Goal: Transaction & Acquisition: Purchase product/service

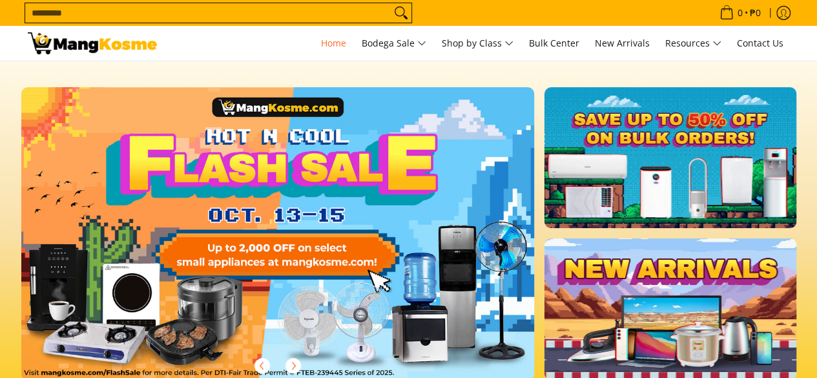
scroll to position [142, 0]
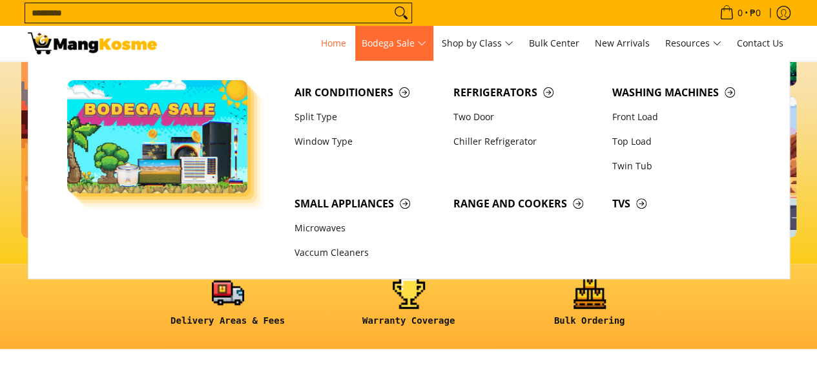
click at [420, 39] on span "Bodega Sale" at bounding box center [394, 44] width 65 height 16
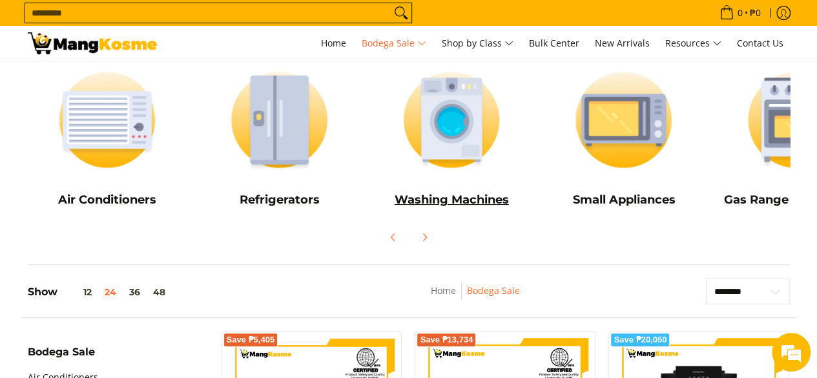
scroll to position [194, 0]
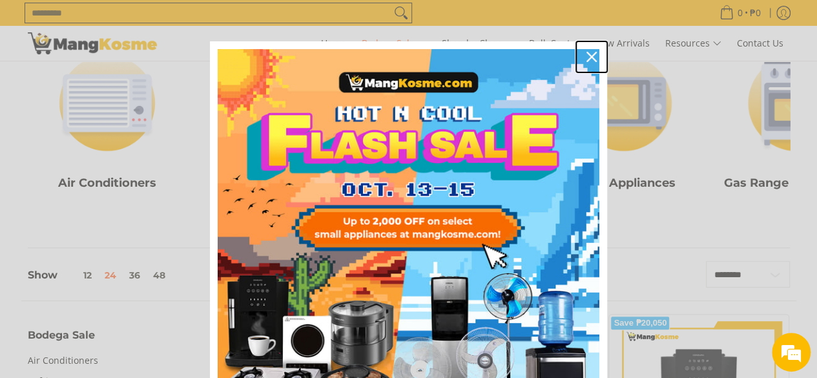
click at [586, 56] on icon "close icon" at bounding box center [591, 57] width 10 height 10
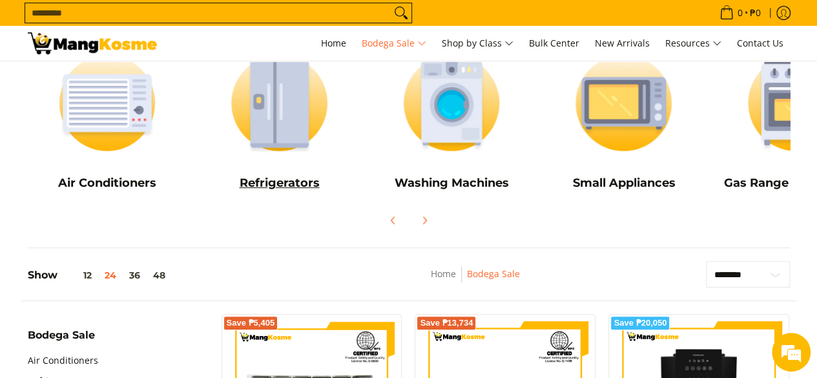
click at [273, 181] on h5 "Refrigerators" at bounding box center [278, 183] width 159 height 15
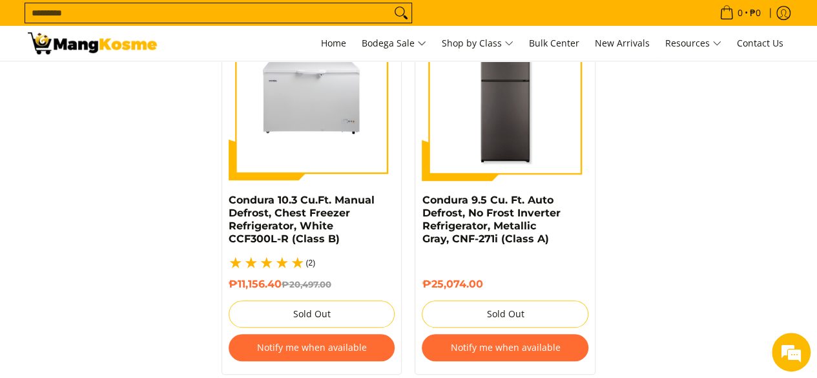
scroll to position [2905, 0]
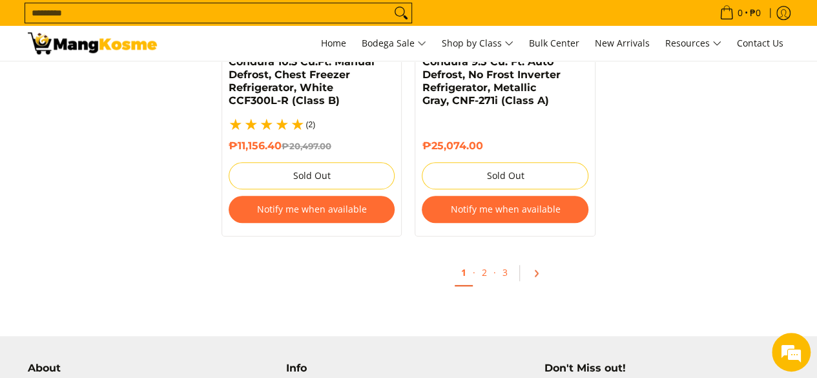
click at [535, 269] on icon "Pagination" at bounding box center [535, 273] width 9 height 9
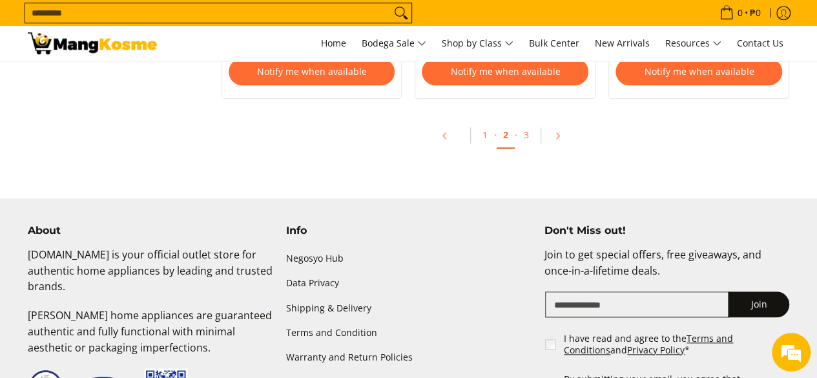
scroll to position [2905, 0]
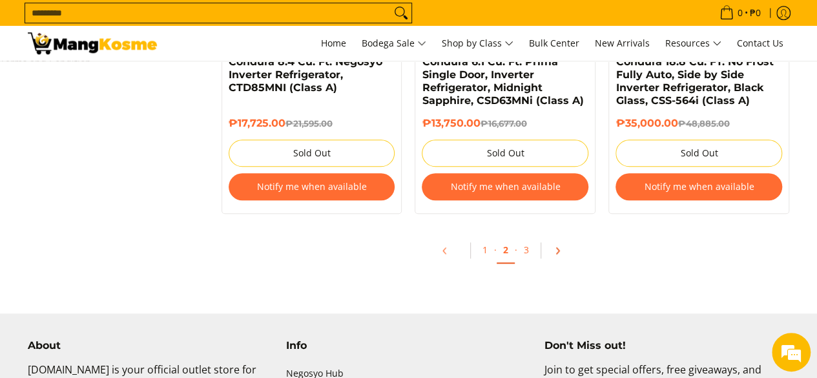
click at [555, 241] on link "Pagination" at bounding box center [561, 250] width 31 height 22
